Goal: Browse casually: Explore the website without a specific task or goal

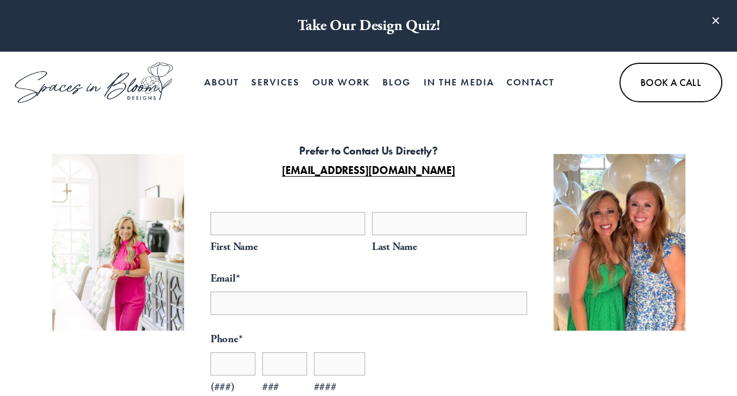
select select "**"
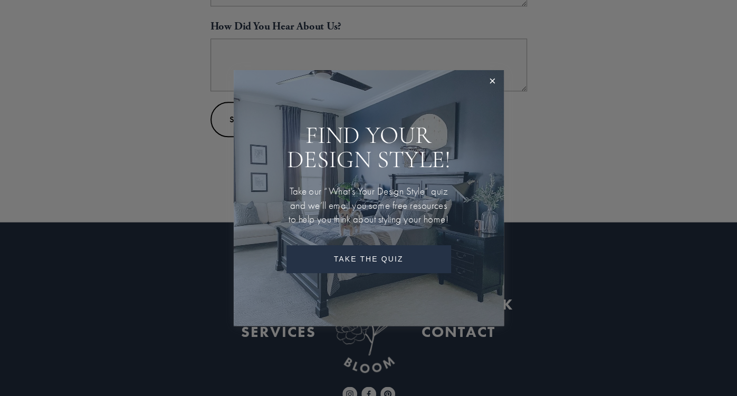
scroll to position [815, 0]
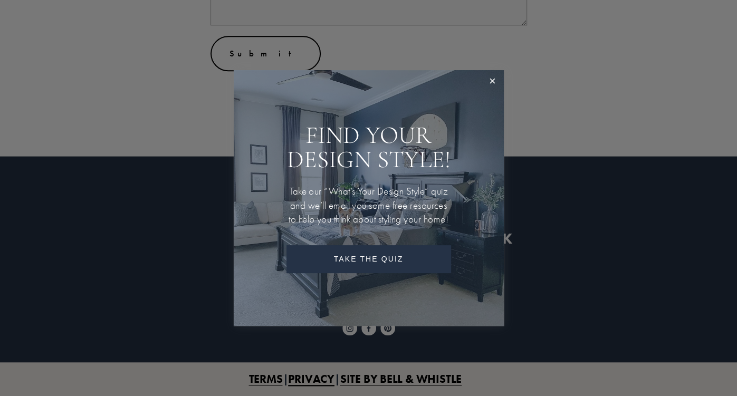
click at [505, 84] on div at bounding box center [368, 198] width 737 height 396
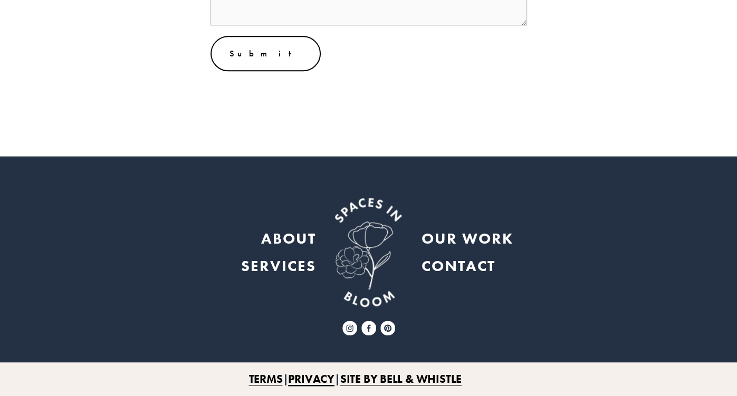
click at [455, 238] on strong "OUR WORK" at bounding box center [468, 239] width 92 height 20
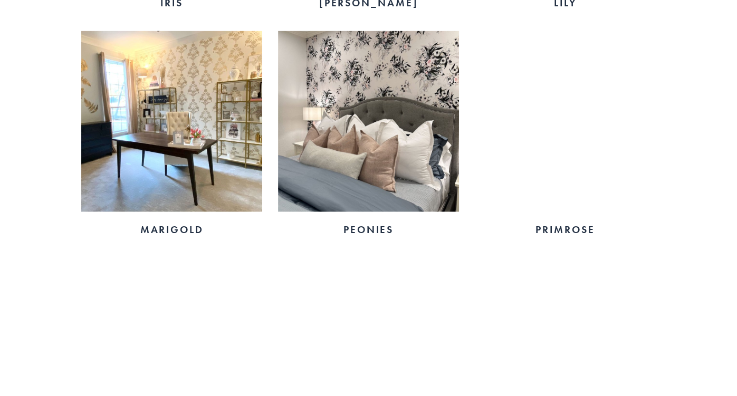
scroll to position [1616, 0]
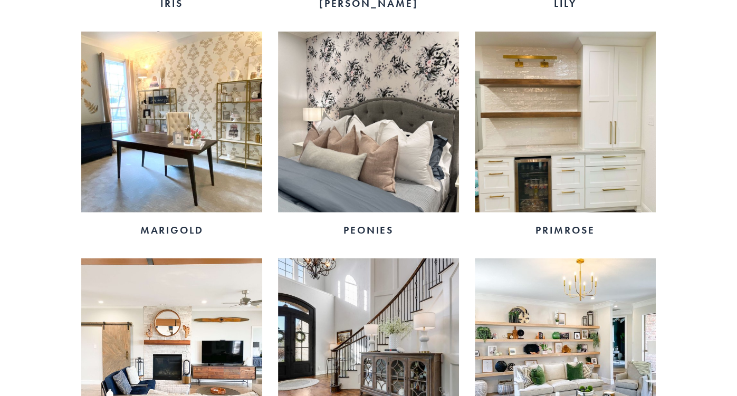
click at [398, 137] on img at bounding box center [368, 122] width 181 height 181
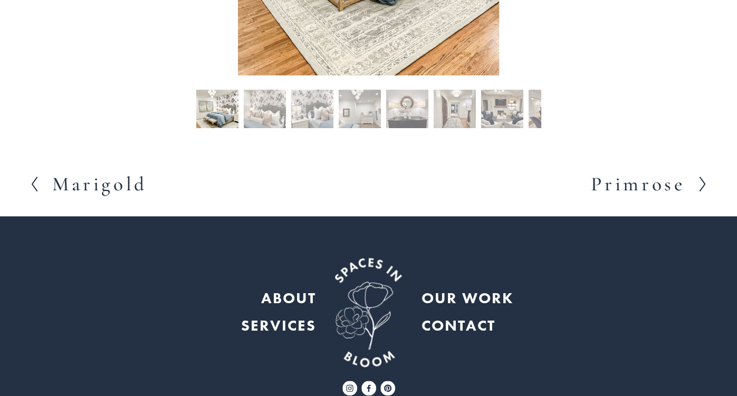
scroll to position [500, 0]
